Goal: Information Seeking & Learning: Find specific fact

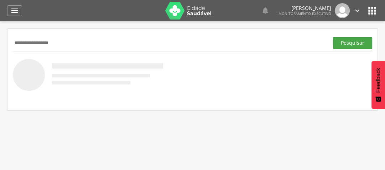
type input "**********"
click at [348, 42] on button "Pesquisar" at bounding box center [352, 43] width 39 height 12
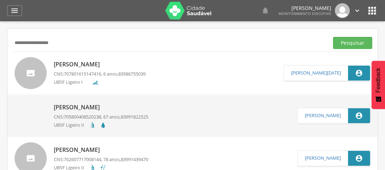
click at [101, 62] on p "[PERSON_NAME]" at bounding box center [100, 64] width 92 height 8
type input "**********"
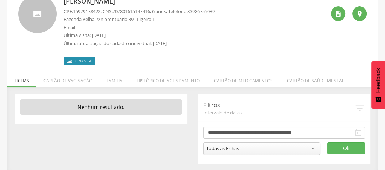
click at [110, 81] on li "Família" at bounding box center [114, 79] width 30 height 17
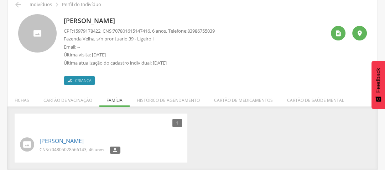
scroll to position [33, 0]
click at [16, 7] on div " Indivíduos  Perfil do Indivíduo [PERSON_NAME] CPF: 15979178422 , CNS: [PHONE…" at bounding box center [192, 82] width 370 height 175
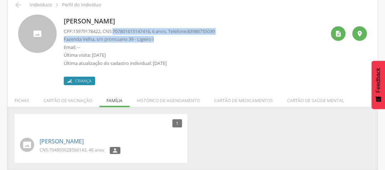
drag, startPoint x: 117, startPoint y: 33, endPoint x: 158, endPoint y: 34, distance: 40.9
click at [158, 35] on div "CPF: 15979178422 , CNS: [PHONE_NUMBER] , 6 anos, Telefone: 83986755039 Fazenda …" at bounding box center [139, 49] width 151 height 42
click at [155, 36] on p "Fazenda Velha, s/n prontuario 39 - Ligeiro I" at bounding box center [139, 39] width 151 height 7
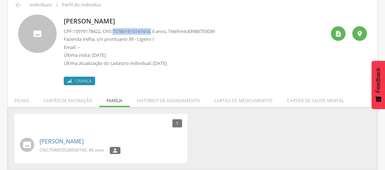
drag, startPoint x: 117, startPoint y: 32, endPoint x: 157, endPoint y: 32, distance: 40.6
click at [157, 32] on p "CPF: 15979178422 , CNS: [PHONE_NUMBER] , 6 anos, Telefone: [PHONE_NUMBER]" at bounding box center [139, 31] width 151 height 7
copy p "707801615147416 ,"
click at [17, 1] on icon "" at bounding box center [18, 5] width 9 height 9
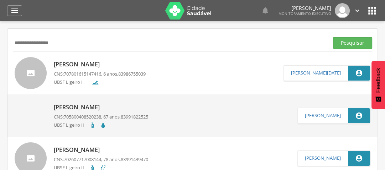
click at [138, 60] on div "[PERSON_NAME] CNS: 707801615147416 , 6 anos, 83986755039 UBSF Ligeiro I" at bounding box center [100, 73] width 92 height 30
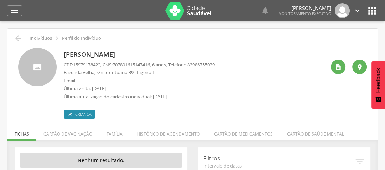
drag, startPoint x: 37, startPoint y: 43, endPoint x: 23, endPoint y: 36, distance: 15.6
click at [37, 42] on div " Indivíduos  Perfil do Indivíduo [PERSON_NAME] CPF: 15979178422 , CNS: [PHONE…" at bounding box center [192, 127] width 370 height 196
drag, startPoint x: 11, startPoint y: 34, endPoint x: 18, endPoint y: 37, distance: 7.2
click at [13, 34] on div " Indivíduos  Perfil do Indivíduo [PERSON_NAME] CPF: 15979178422 , CNS: [PHONE…" at bounding box center [192, 127] width 370 height 196
click at [14, 41] on icon "" at bounding box center [18, 38] width 9 height 9
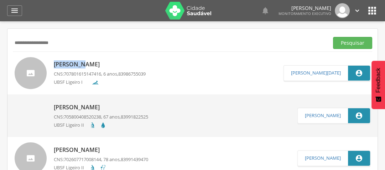
drag, startPoint x: 0, startPoint y: 52, endPoint x: 0, endPoint y: 57, distance: 5.3
click at [0, 57] on div " Supervisão  Distritos  Ubs Coordenador: - Queimadas / PB Intervalo de Tempo…" at bounding box center [192, 106] width 385 height 170
drag, startPoint x: 65, startPoint y: 46, endPoint x: 6, endPoint y: 41, distance: 59.6
click at [6, 41] on div " Supervisão  Distritos  Ubs Coordenador: - Queimadas / PB Intervalo de Tempo…" at bounding box center [192, 106] width 385 height 170
click at [342, 49] on div "**********" at bounding box center [192, 42] width 359 height 17
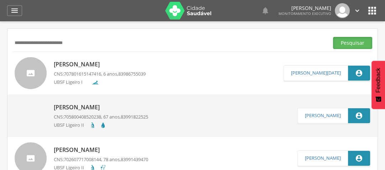
drag, startPoint x: 342, startPoint y: 47, endPoint x: 343, endPoint y: 50, distance: 3.6
click at [343, 50] on div "**********" at bounding box center [192, 42] width 359 height 17
click at [347, 37] on button "Pesquisar" at bounding box center [352, 43] width 39 height 12
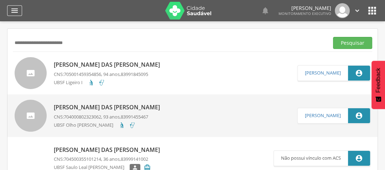
drag, startPoint x: 118, startPoint y: 51, endPoint x: 11, endPoint y: 9, distance: 115.2
click at [0, 30] on div " Supervisão  Distritos  Ubs Coordenador: - Queimadas / PB Intervalo de Tempo…" at bounding box center [192, 106] width 385 height 170
click at [99, 48] on input "**********" at bounding box center [169, 43] width 313 height 12
click at [99, 49] on div "**********" at bounding box center [192, 42] width 359 height 17
click at [105, 68] on p "[PERSON_NAME] das [PERSON_NAME]" at bounding box center [109, 65] width 110 height 8
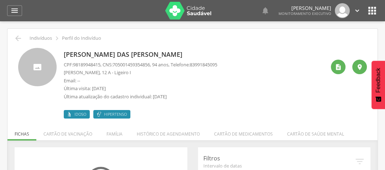
drag, startPoint x: 23, startPoint y: 47, endPoint x: 29, endPoint y: 48, distance: 6.1
click at [28, 48] on div "[PERSON_NAME] das [PERSON_NAME] CPF: 98189948415 , CNS: [PHONE_NUMBER] , 94 ano…" at bounding box center [192, 81] width 359 height 76
click at [18, 36] on icon "" at bounding box center [18, 38] width 9 height 9
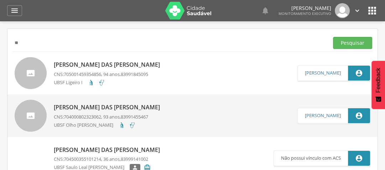
type input "*"
type input "**********"
drag, startPoint x: 360, startPoint y: 35, endPoint x: 361, endPoint y: 38, distance: 4.2
click at [360, 36] on div "**********" at bounding box center [192, 42] width 359 height 17
click at [362, 46] on button "Pesquisar" at bounding box center [352, 43] width 39 height 12
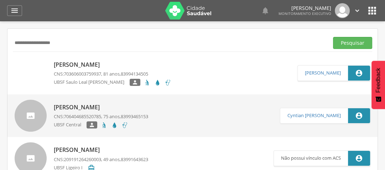
click at [62, 57] on div "[PERSON_NAME] CNS: 703606003759937 , 81 anos, 83994134505 UBSF [PERSON_NAME] [P…" at bounding box center [192, 73] width 370 height 43
click at [64, 65] on p "[PERSON_NAME]" at bounding box center [112, 65] width 117 height 8
